Goal: Information Seeking & Learning: Learn about a topic

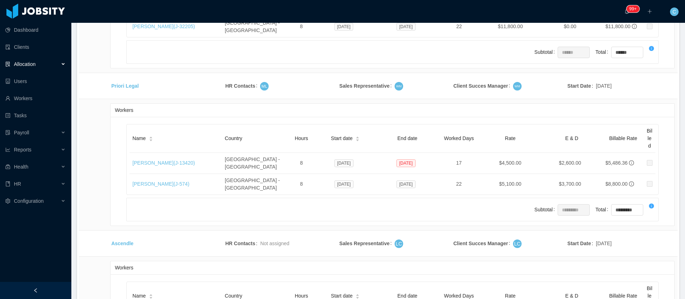
scroll to position [1677, 0]
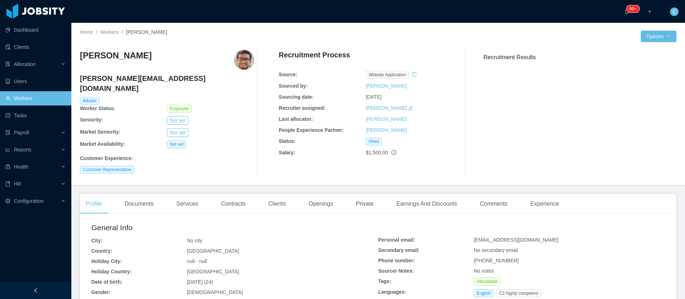
click at [640, 143] on div "Recruitment Results" at bounding box center [577, 112] width 199 height 124
click at [275, 197] on div "Clients" at bounding box center [277, 204] width 29 height 20
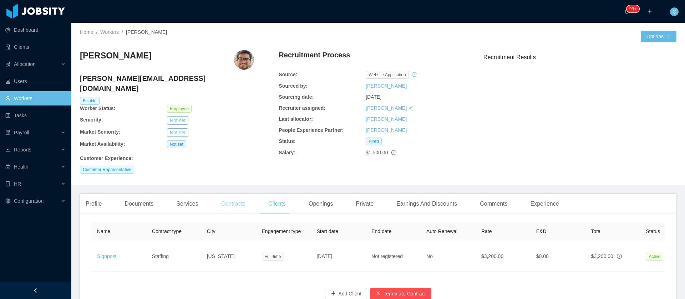
click at [222, 194] on div "Contracts" at bounding box center [234, 204] width 36 height 20
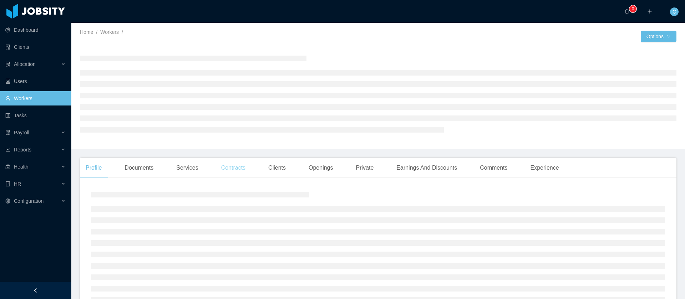
click at [233, 171] on div "Contracts" at bounding box center [234, 168] width 36 height 20
